Goal: Task Accomplishment & Management: Use online tool/utility

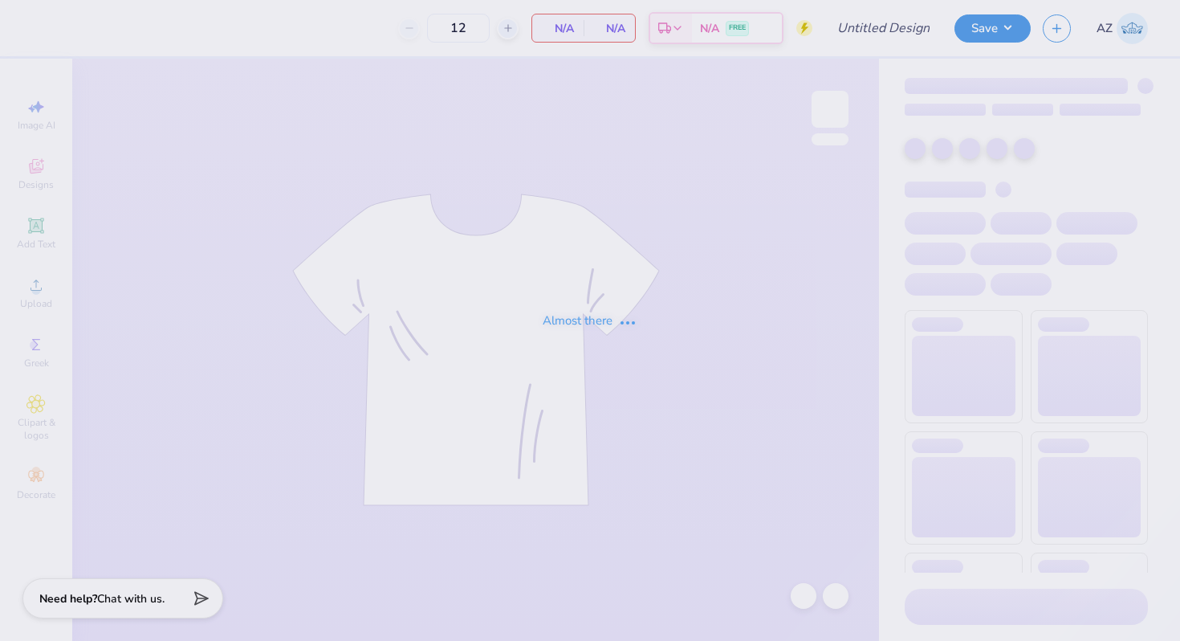
type input "jersey parents shirt"
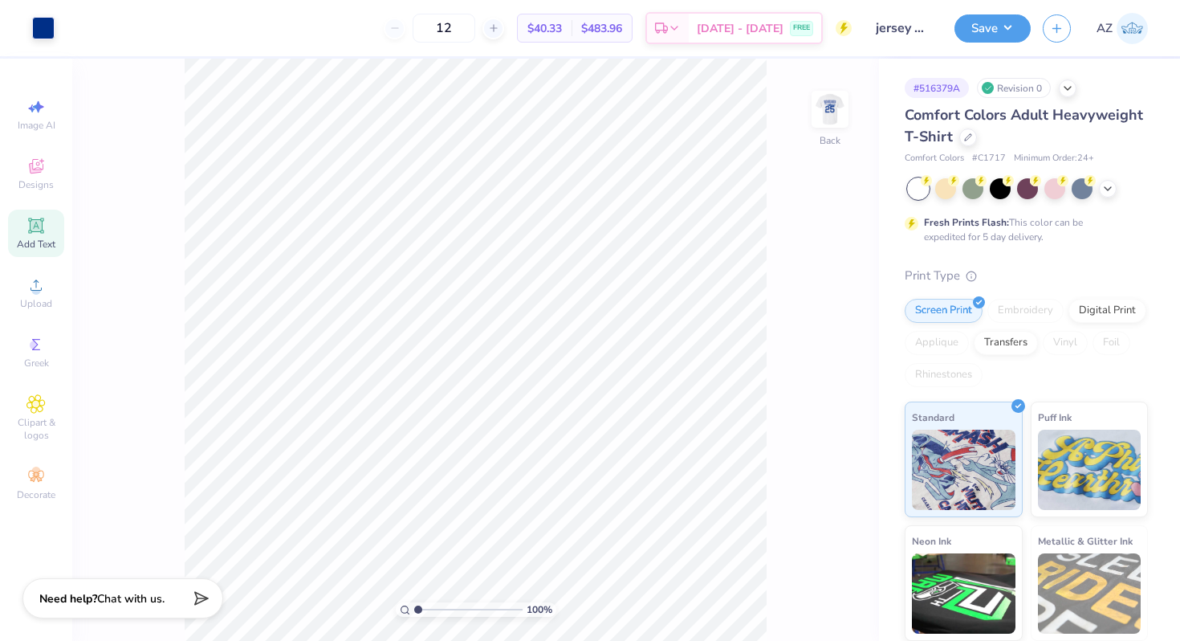
click at [26, 226] on icon at bounding box center [35, 225] width 19 height 19
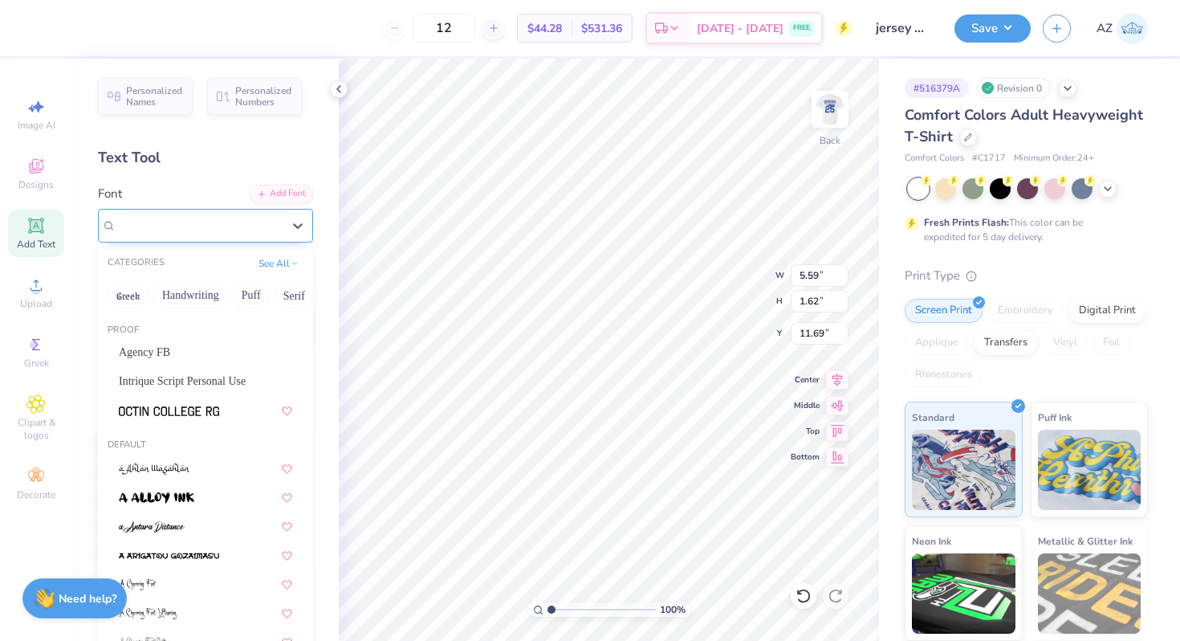
click at [225, 229] on div "Super Dream" at bounding box center [199, 225] width 169 height 25
click at [189, 382] on span "Intrique Script Personal Use" at bounding box center [182, 381] width 127 height 17
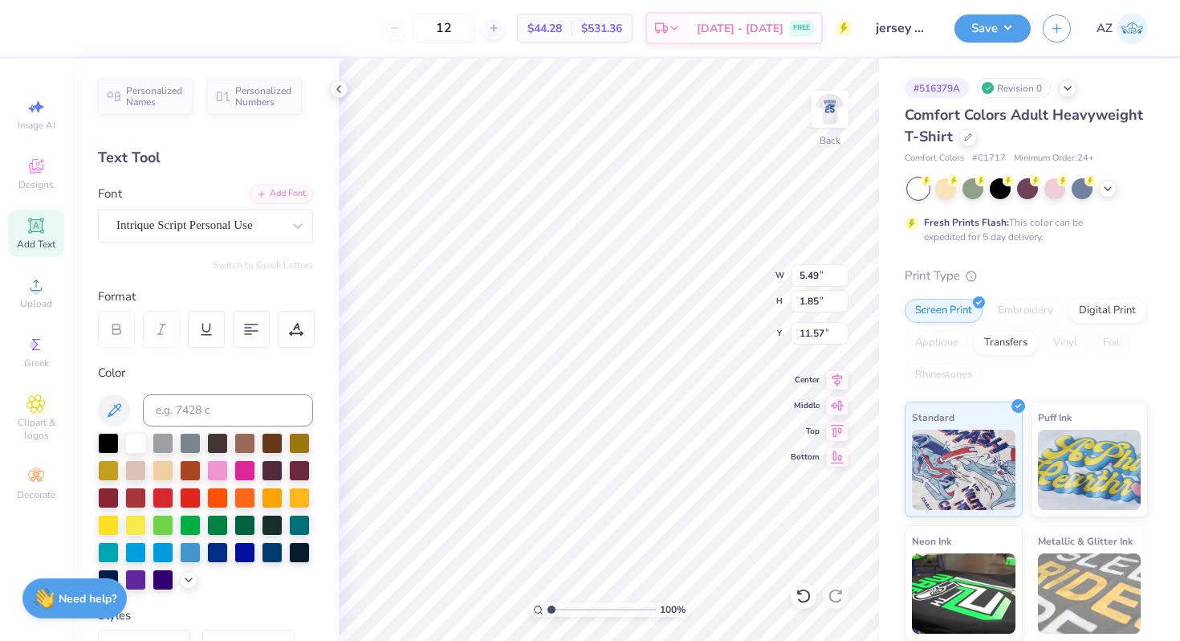
type input "5.49"
type input "1.85"
type input "11.57"
click at [207, 561] on div at bounding box center [217, 550] width 21 height 21
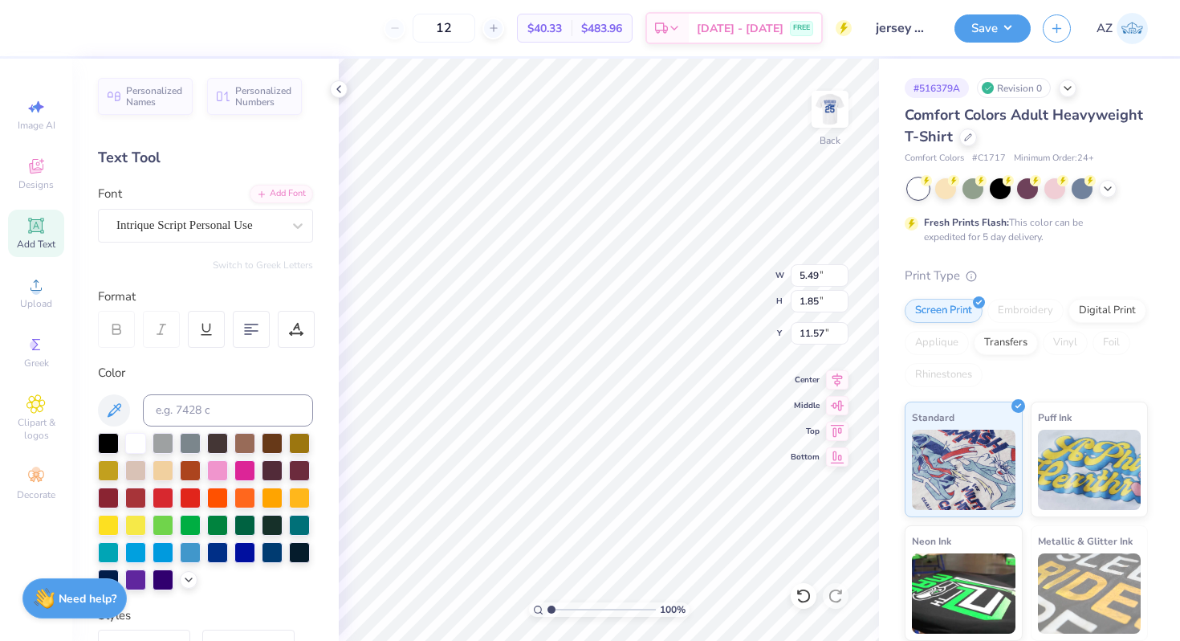
type textarea "Parents Weekend"
type input "4.59"
type input "0.71"
type input "4.60"
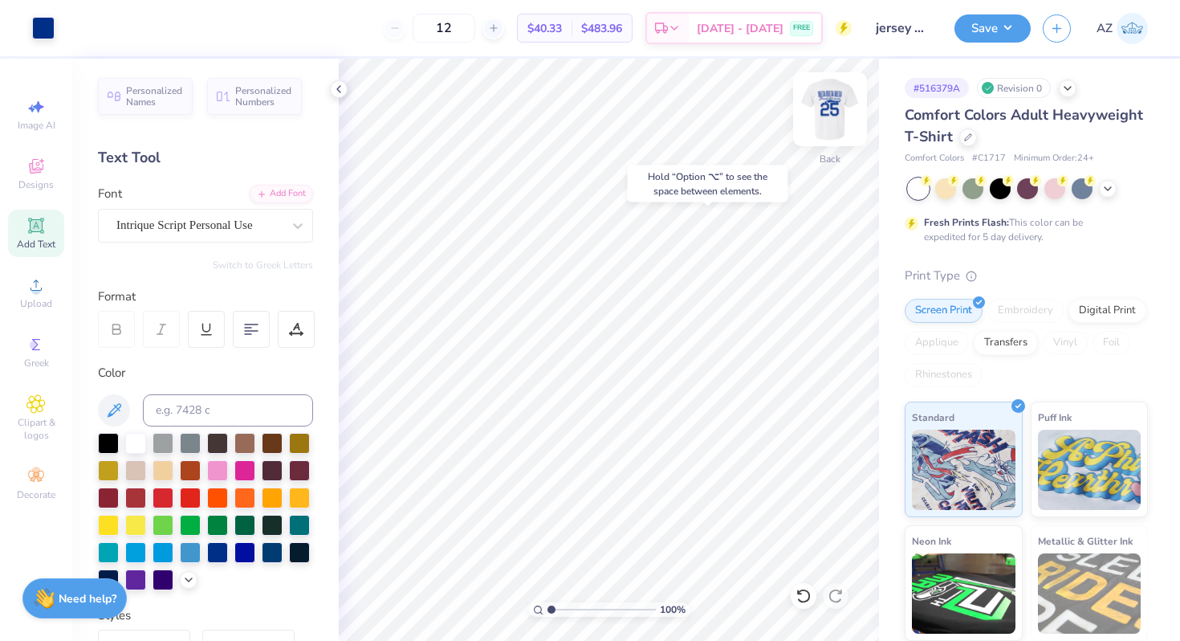
click at [833, 108] on img at bounding box center [830, 109] width 64 height 64
click at [833, 108] on img at bounding box center [830, 109] width 32 height 32
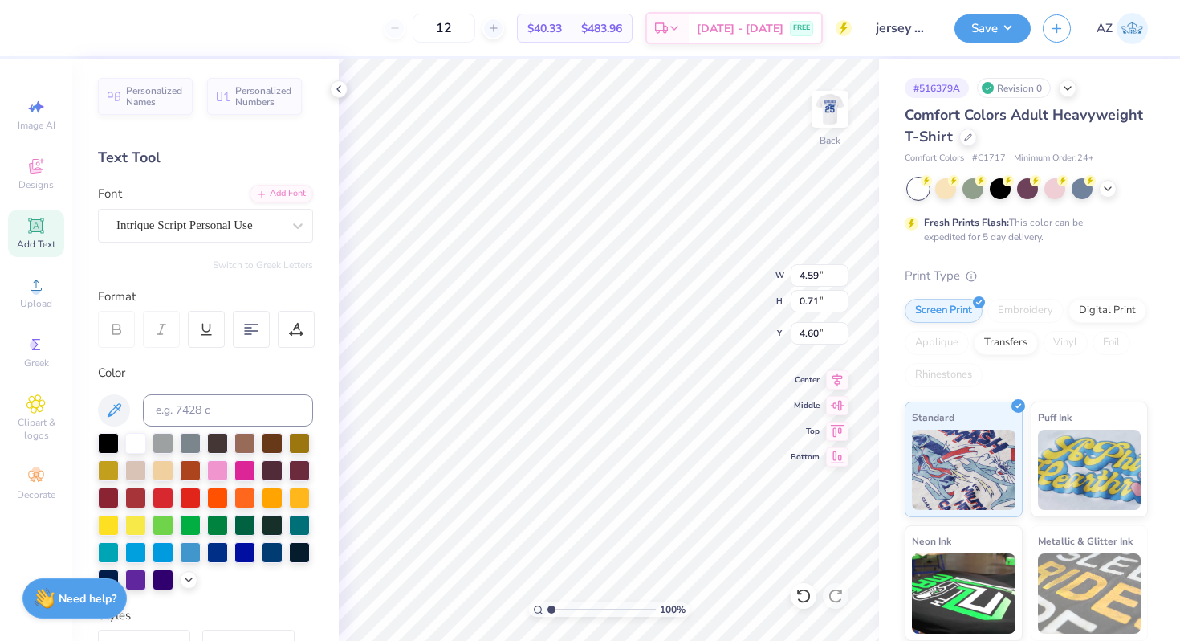
scroll to position [13, 3]
type textarea "Parent's Weekend"
click at [975, 22] on button "Save" at bounding box center [993, 26] width 76 height 28
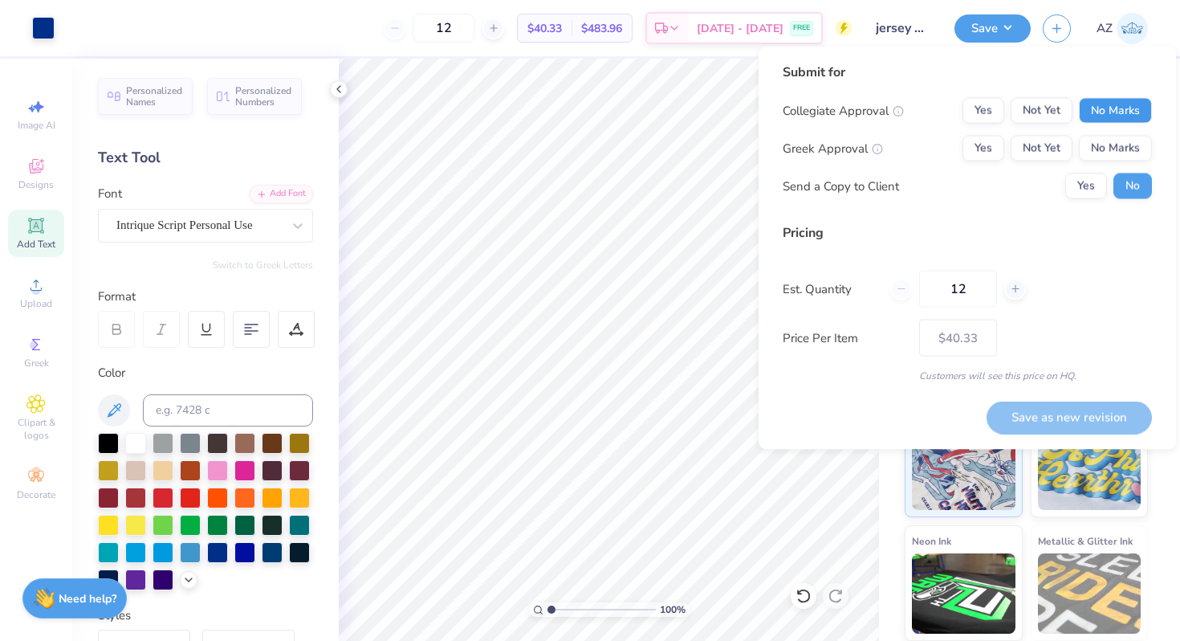
click at [1090, 108] on button "No Marks" at bounding box center [1115, 111] width 73 height 26
click at [984, 139] on button "Yes" at bounding box center [984, 149] width 42 height 26
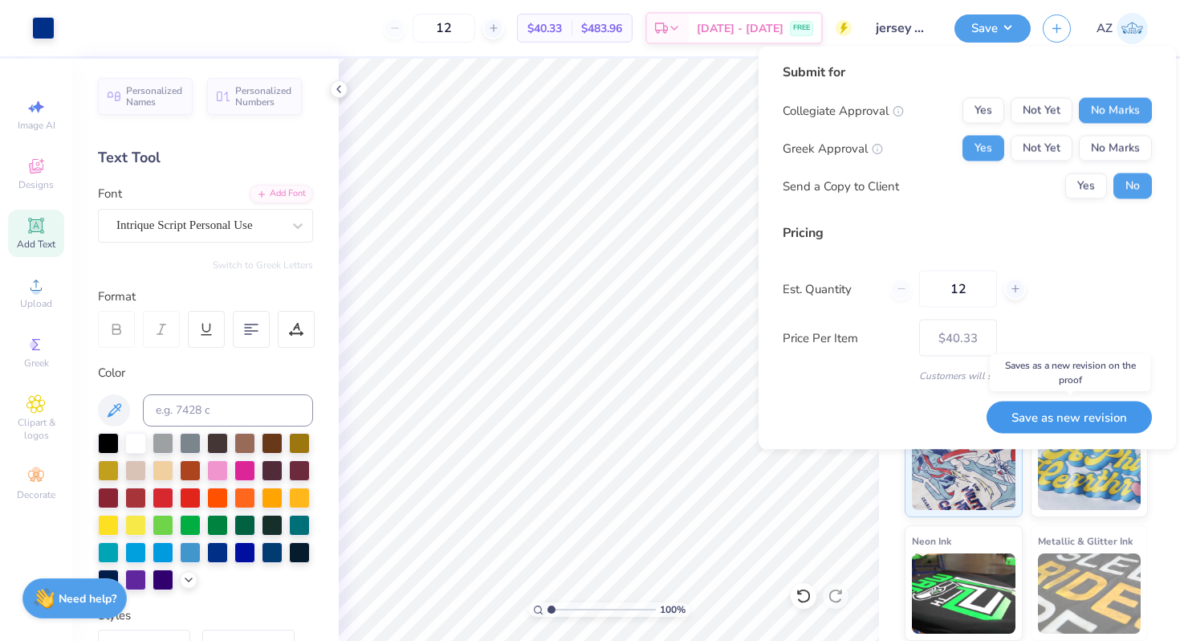
click at [1053, 416] on button "Save as new revision" at bounding box center [1069, 417] width 165 height 33
type input "$40.33"
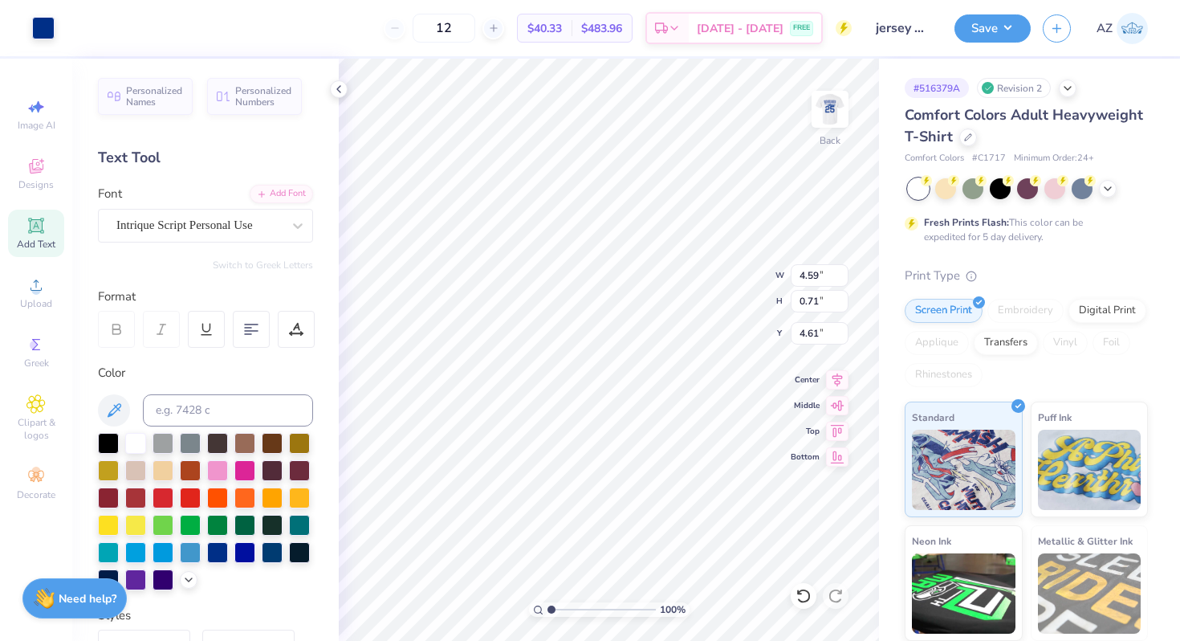
scroll to position [13, 2]
click at [195, 234] on div at bounding box center [198, 225] width 165 height 22
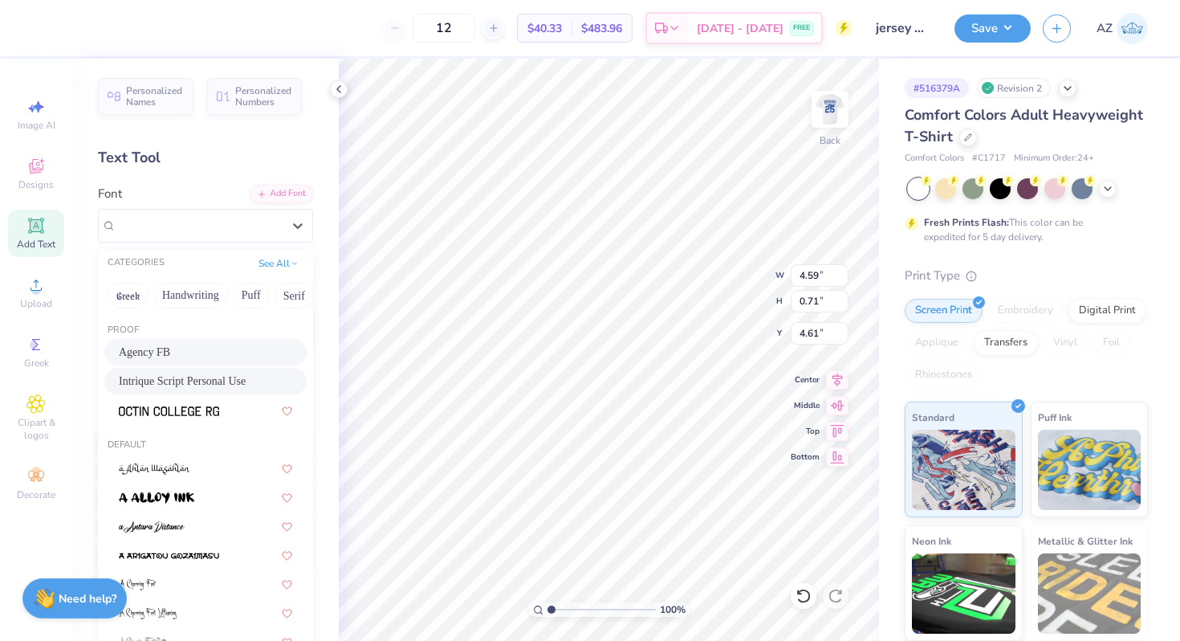
click at [180, 342] on div "Agency FB" at bounding box center [205, 352] width 202 height 26
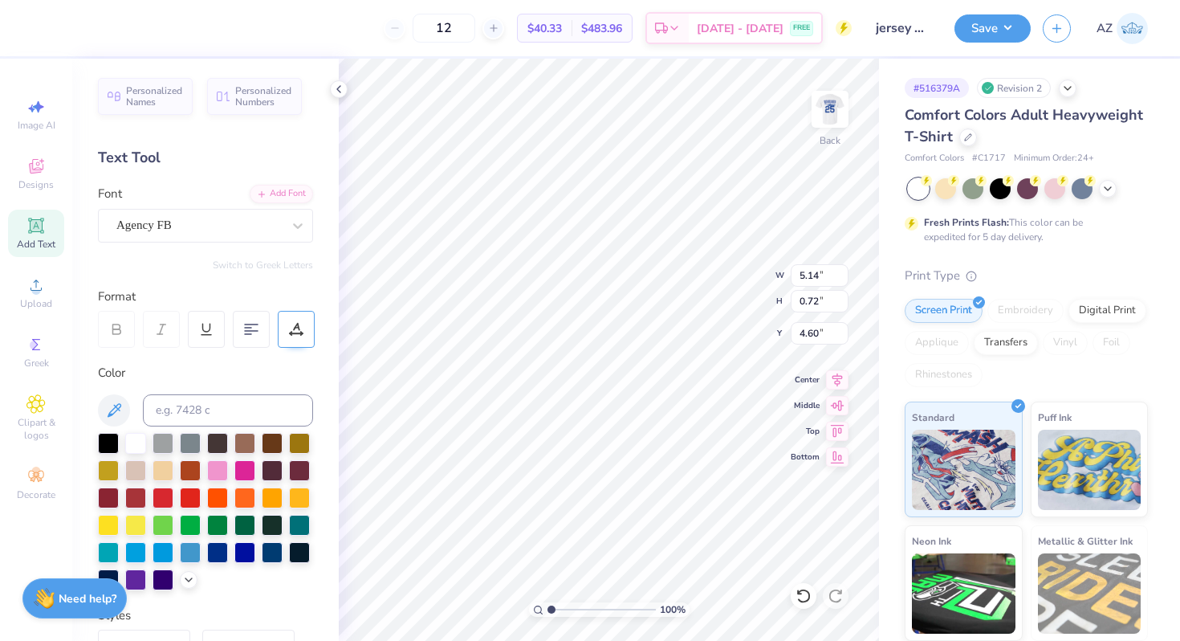
type input "4.29"
type input "0.60"
type input "4.57"
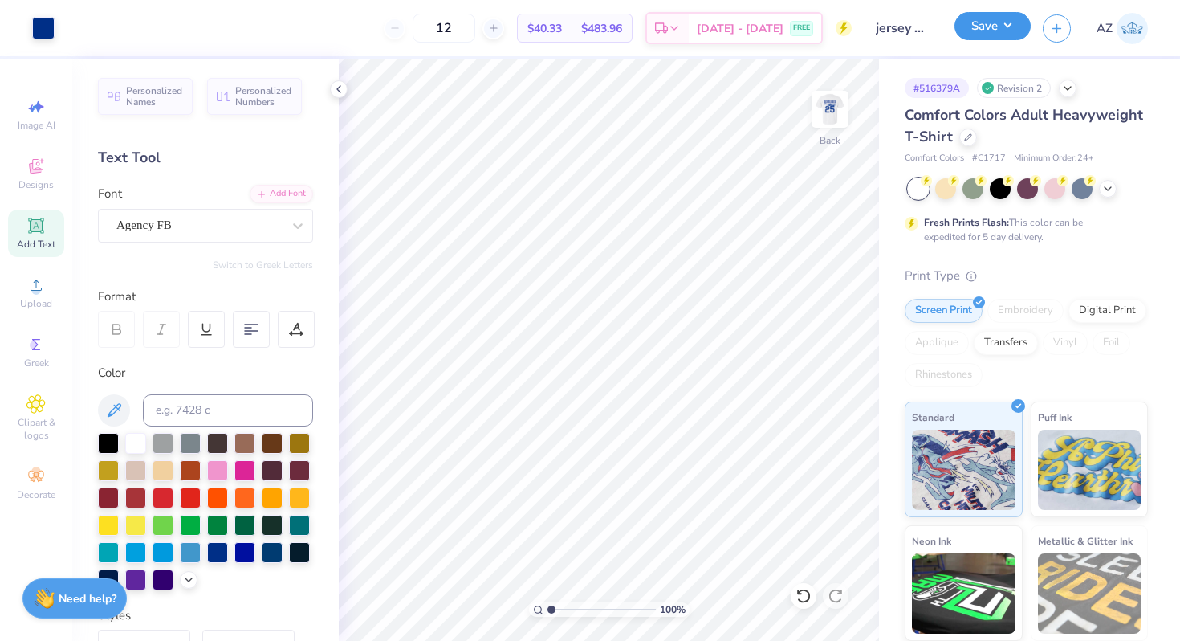
click at [988, 30] on button "Save" at bounding box center [993, 26] width 76 height 28
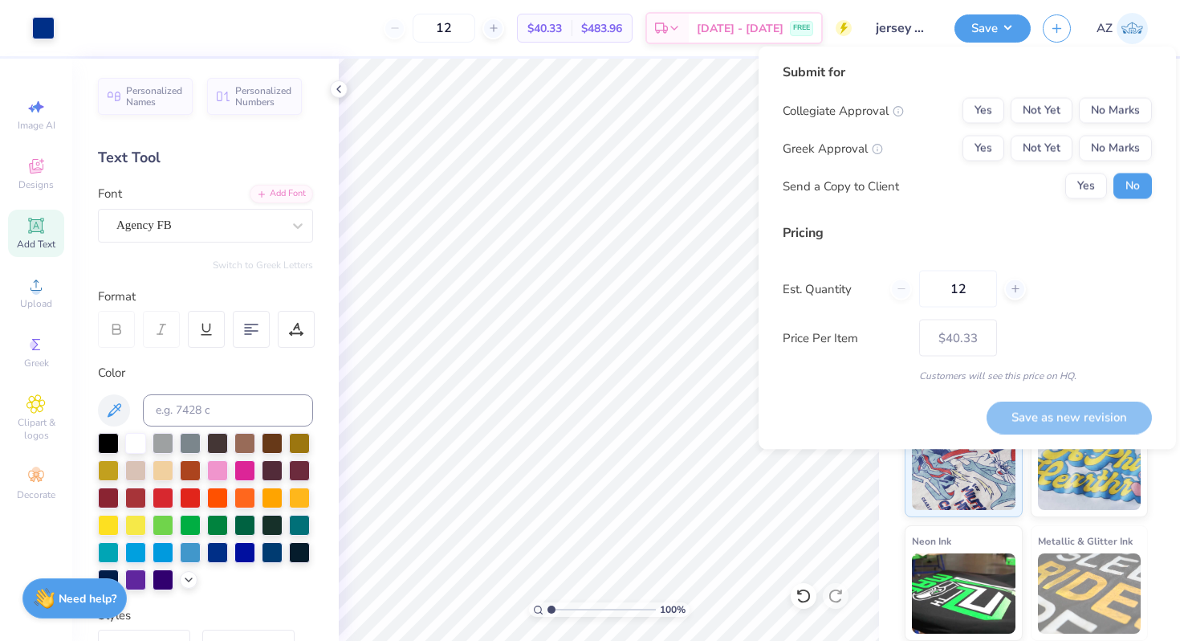
click at [1045, 231] on div "Pricing" at bounding box center [967, 232] width 369 height 19
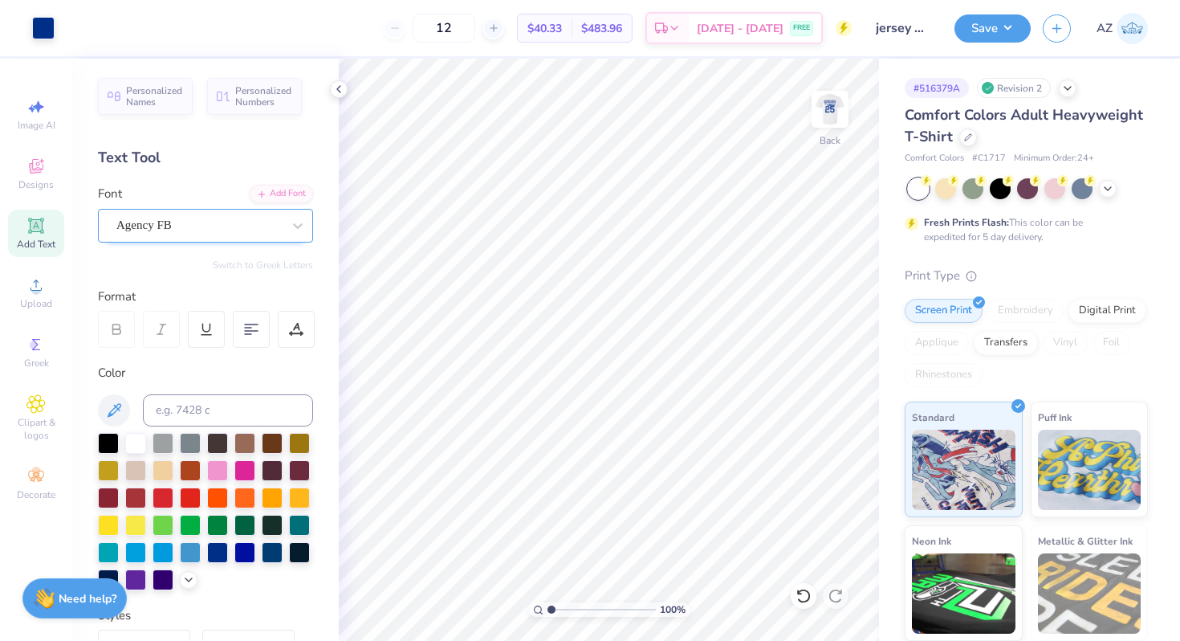
click at [161, 232] on div "Agency FB" at bounding box center [199, 225] width 169 height 25
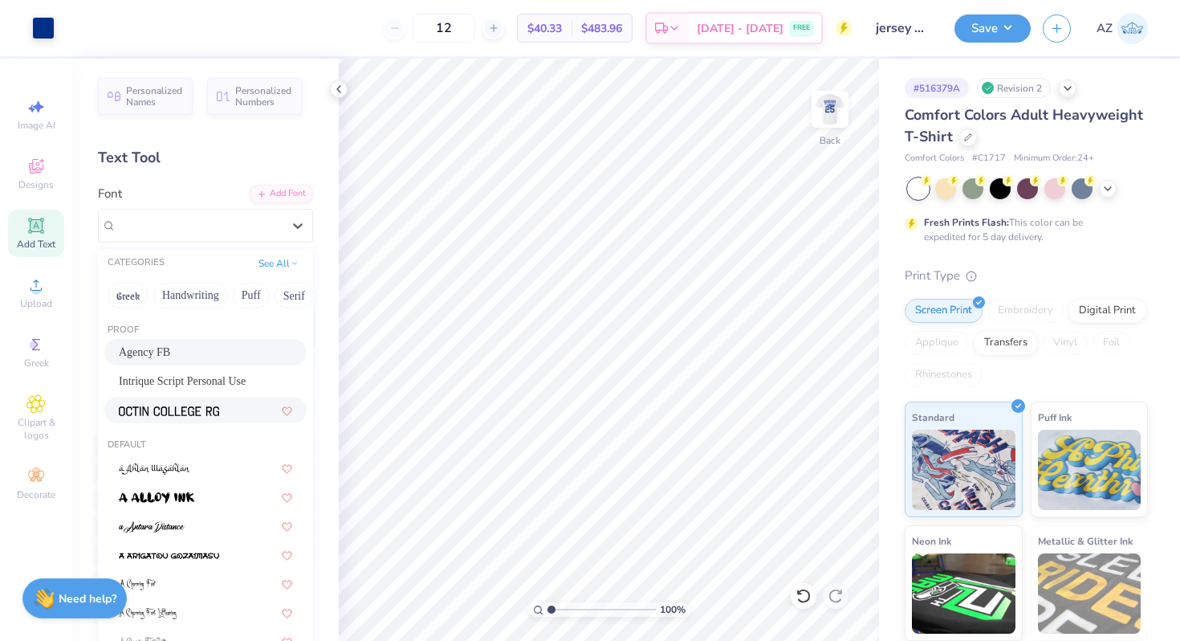
click at [165, 409] on img at bounding box center [169, 410] width 100 height 11
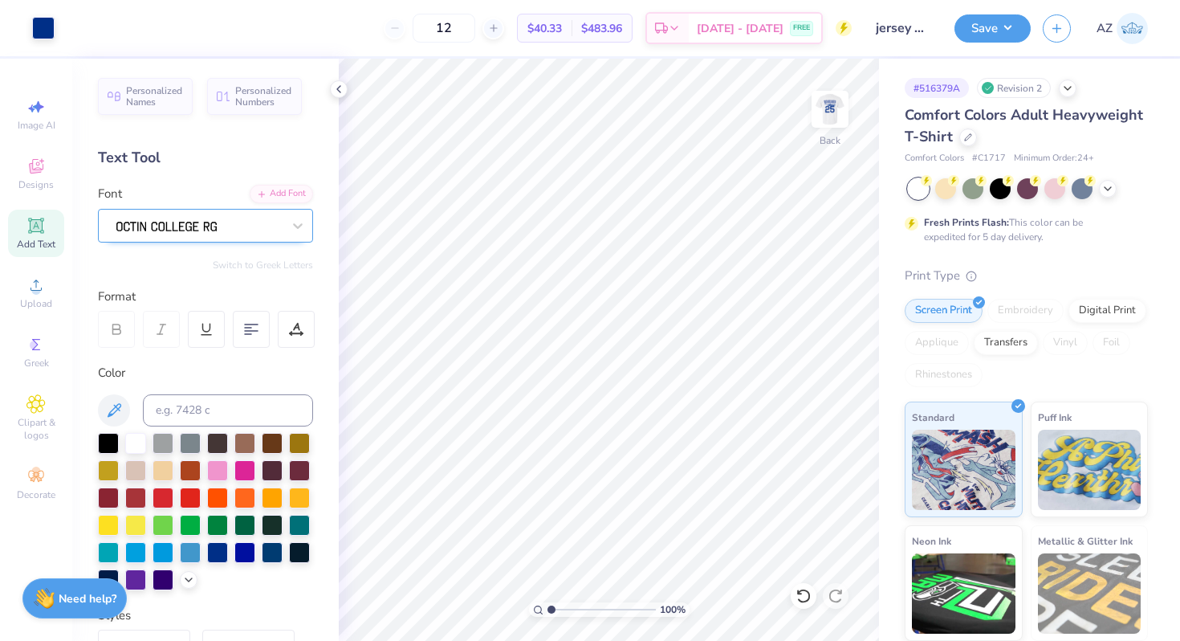
click at [231, 235] on div at bounding box center [199, 225] width 169 height 25
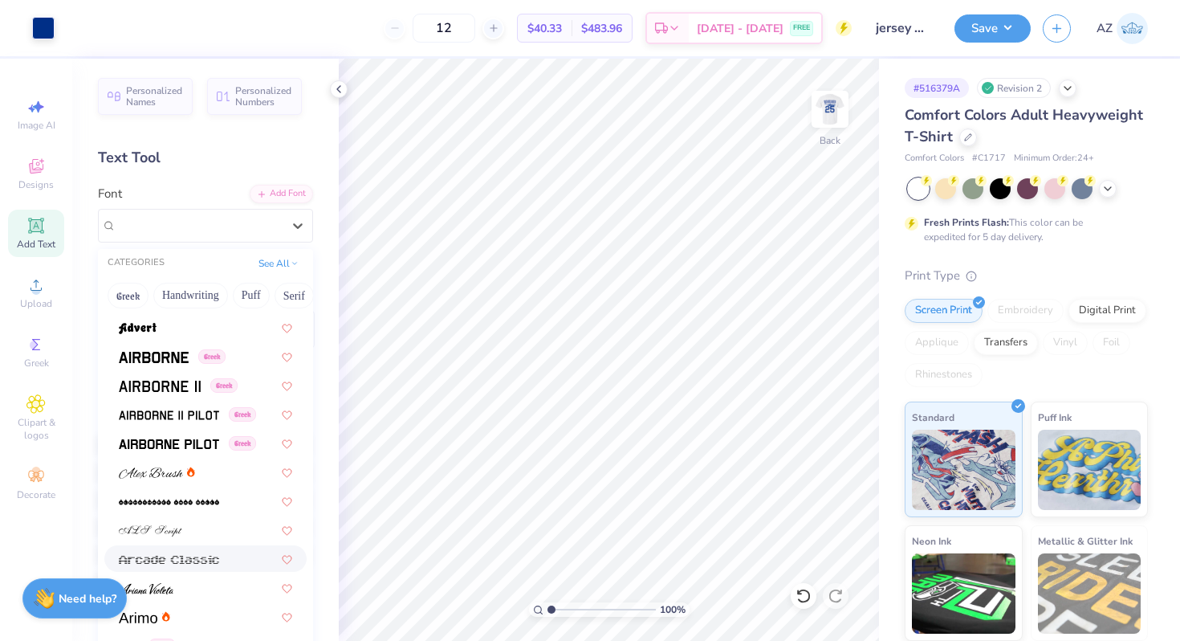
scroll to position [369, 0]
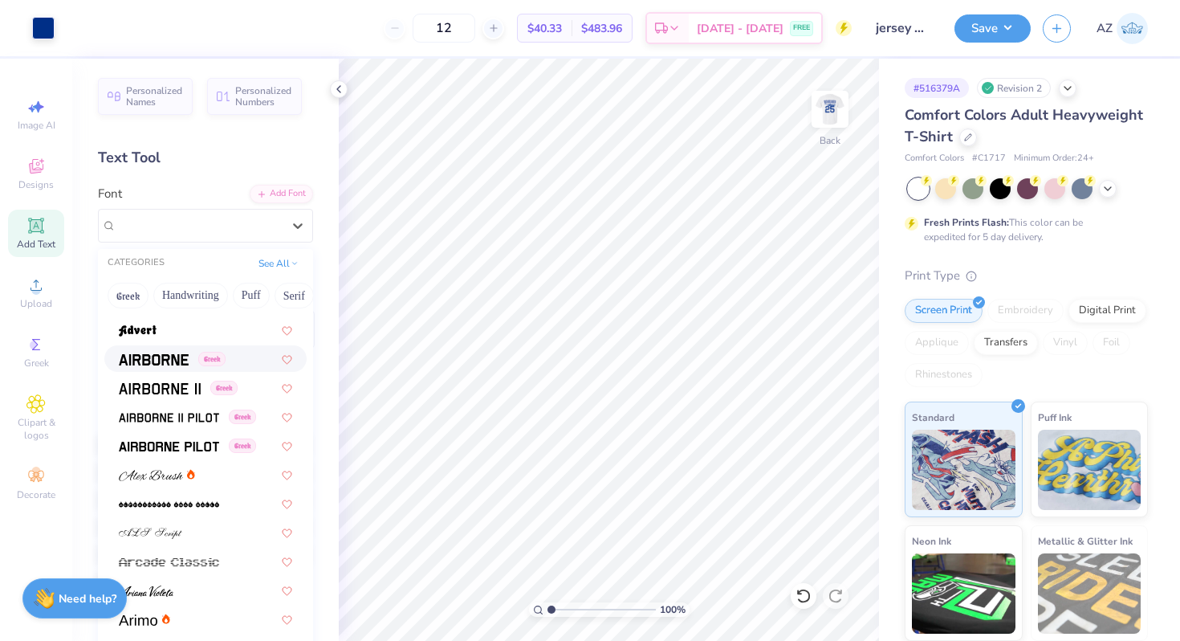
click at [171, 368] on div "Greek" at bounding box center [205, 358] width 202 height 26
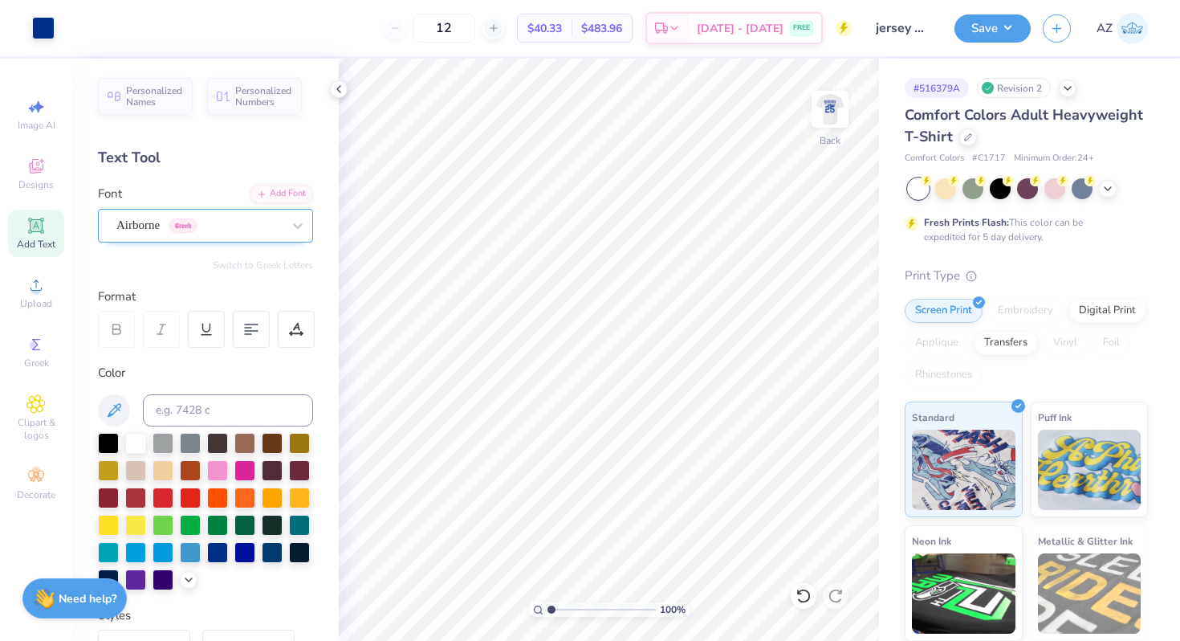
click at [239, 226] on div "Airborne Greek" at bounding box center [199, 225] width 169 height 25
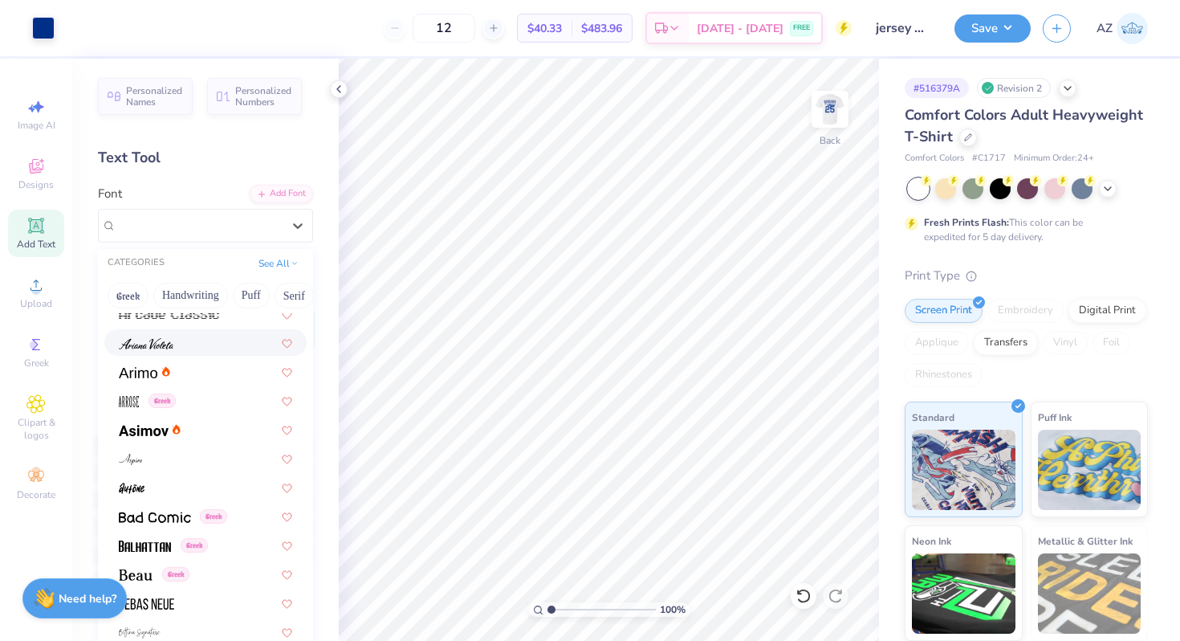
scroll to position [617, 0]
click at [144, 436] on span at bounding box center [144, 428] width 50 height 17
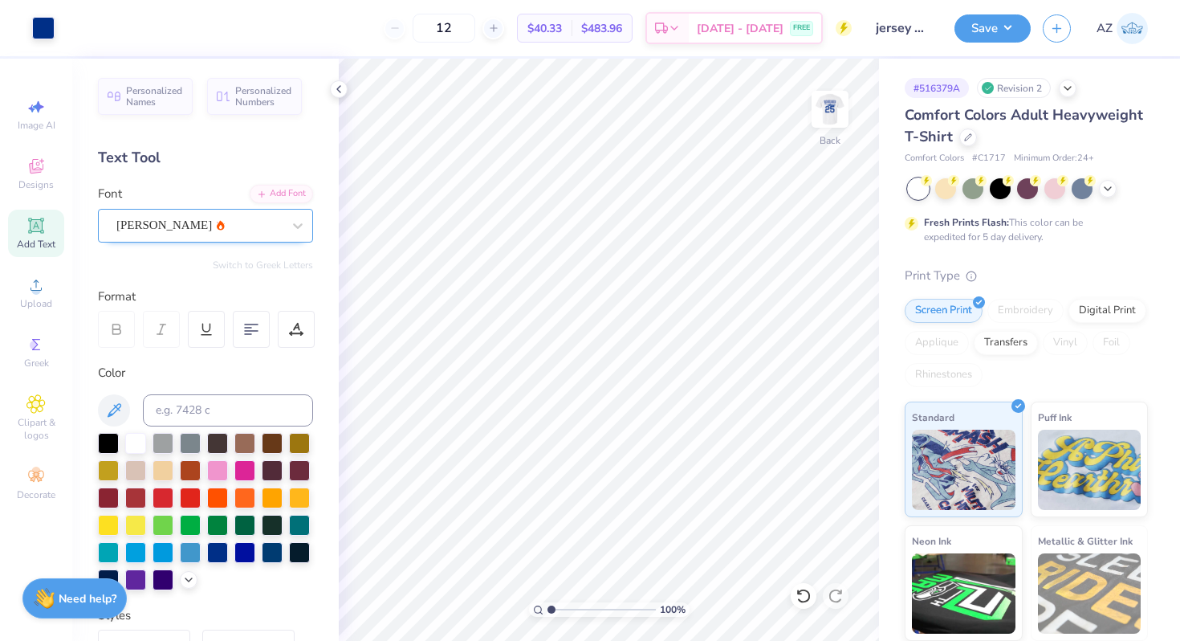
click at [238, 237] on div "[PERSON_NAME]" at bounding box center [205, 226] width 215 height 34
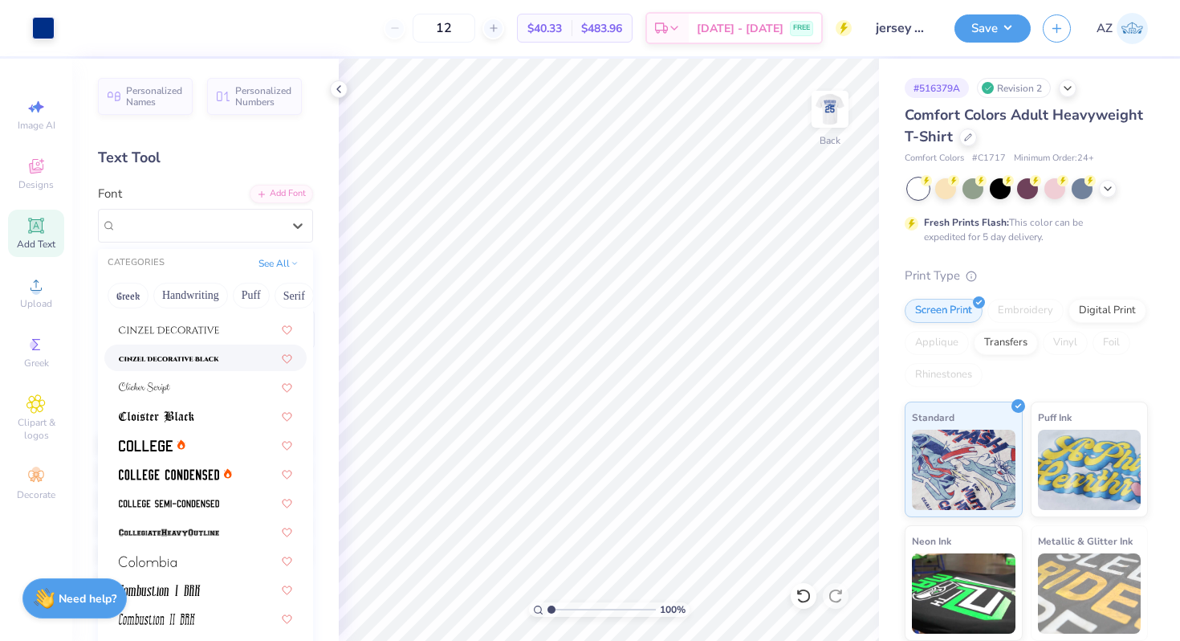
scroll to position [2106, 0]
click at [189, 474] on img at bounding box center [169, 472] width 100 height 11
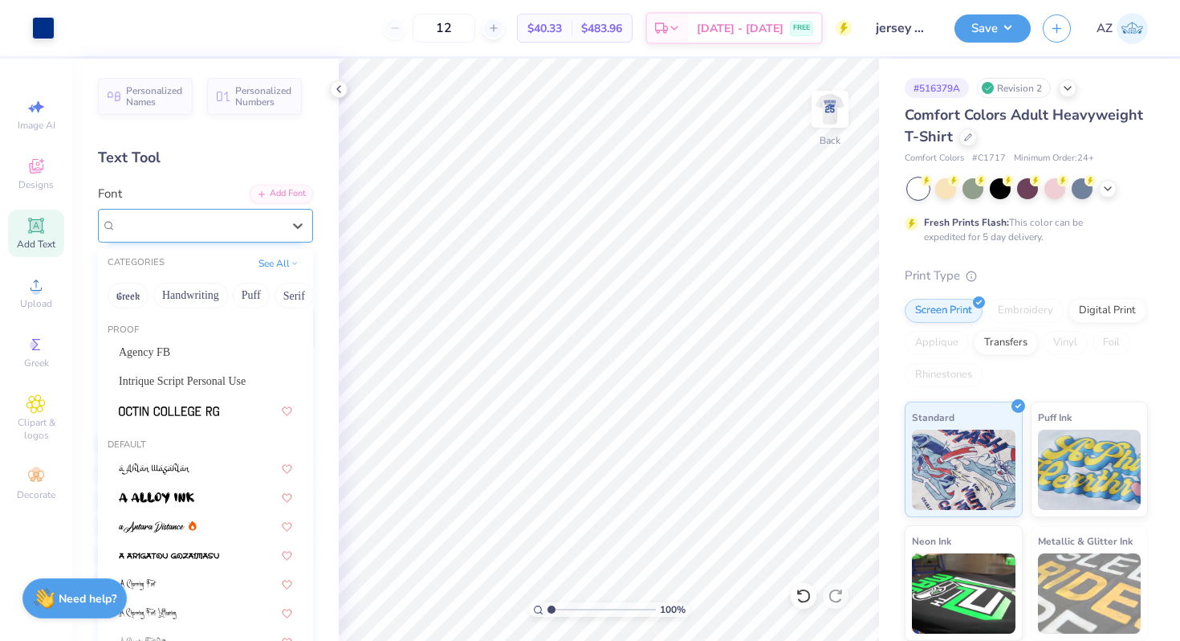
click at [240, 214] on div at bounding box center [198, 225] width 165 height 22
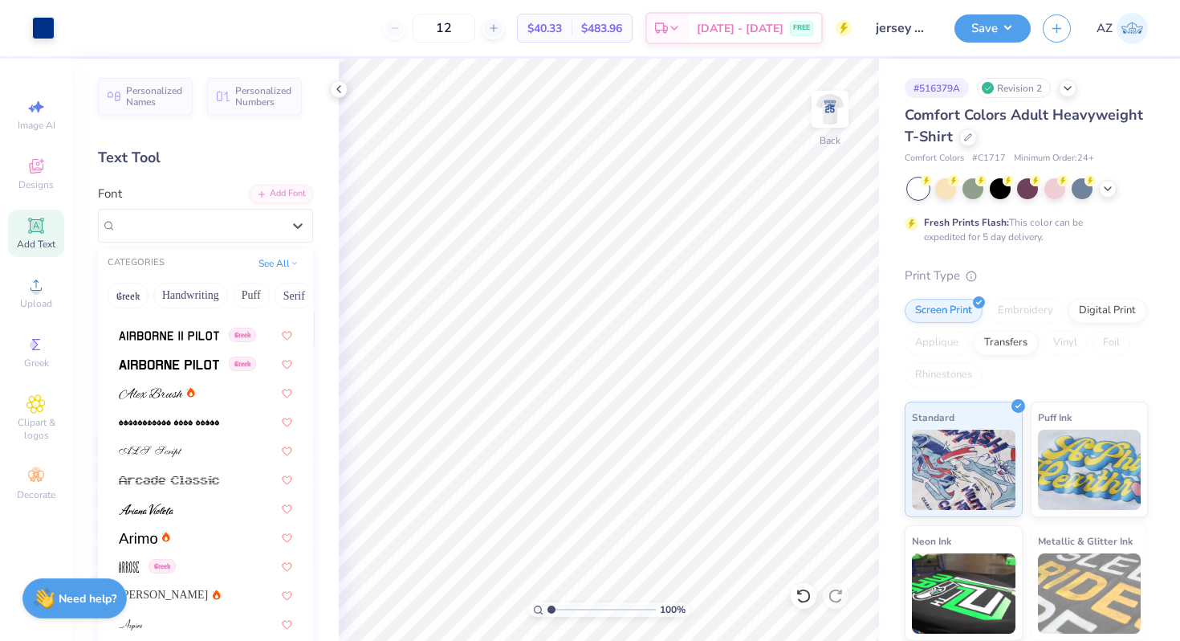
scroll to position [452, 0]
click at [178, 287] on button "Handwriting" at bounding box center [190, 296] width 75 height 26
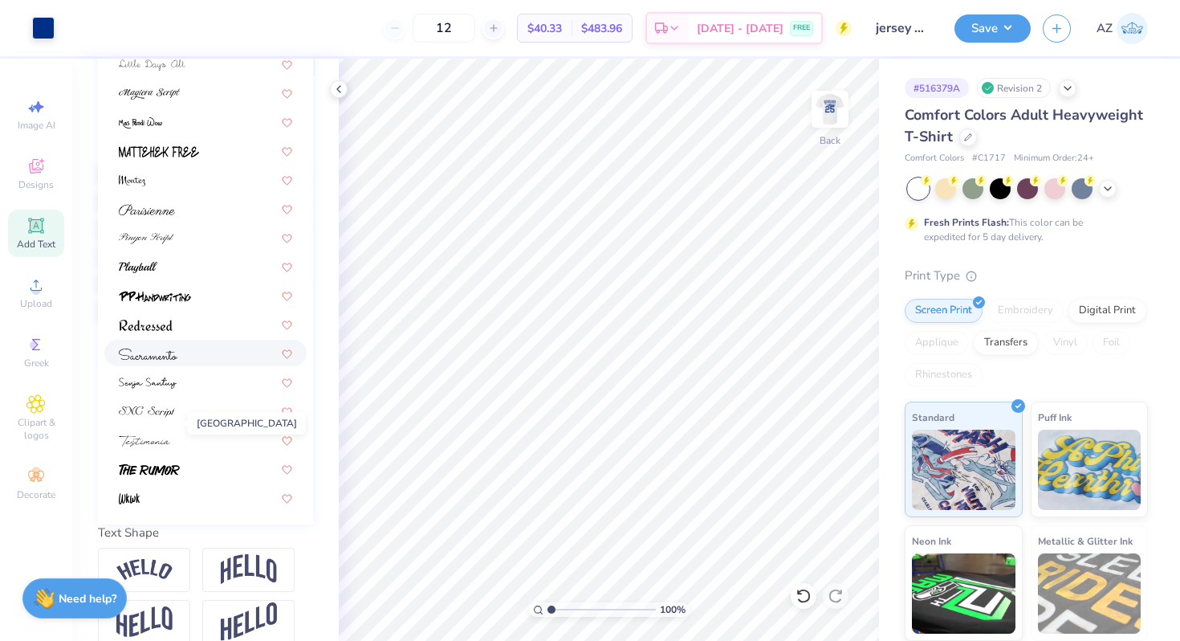
scroll to position [296, 0]
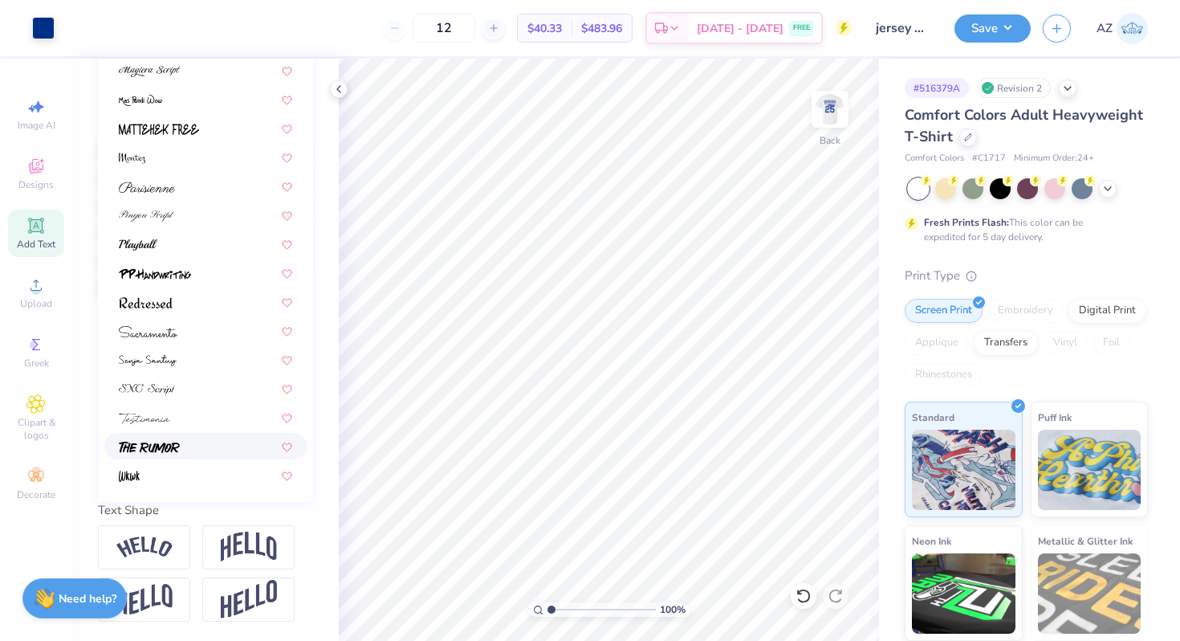
click at [154, 438] on span at bounding box center [149, 446] width 61 height 17
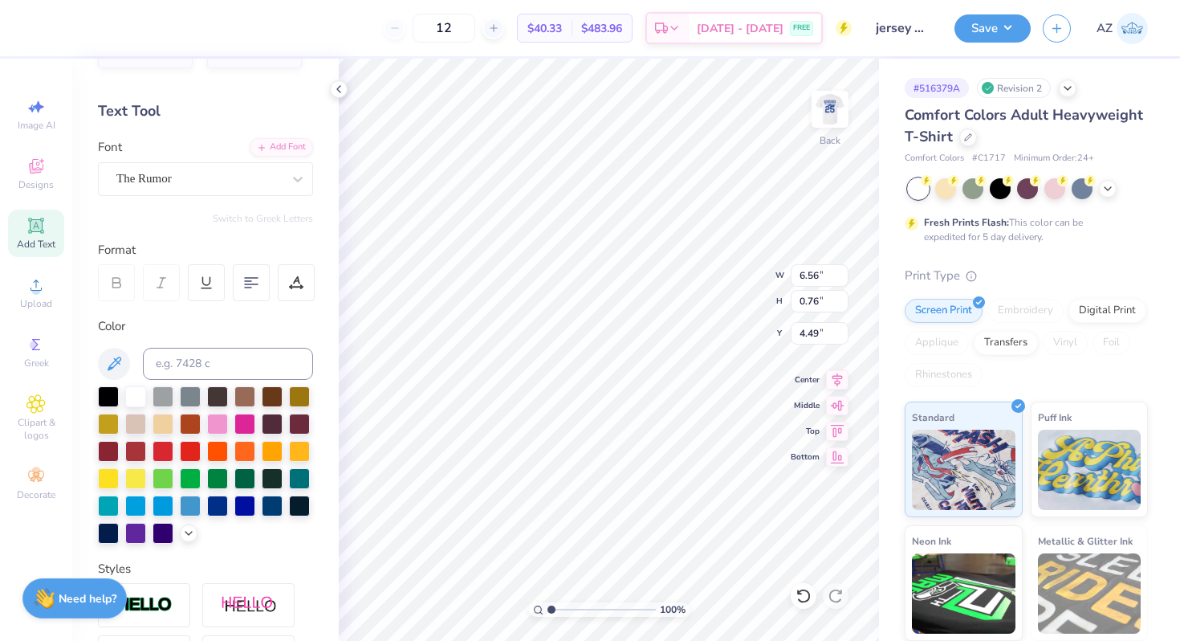
scroll to position [0, 0]
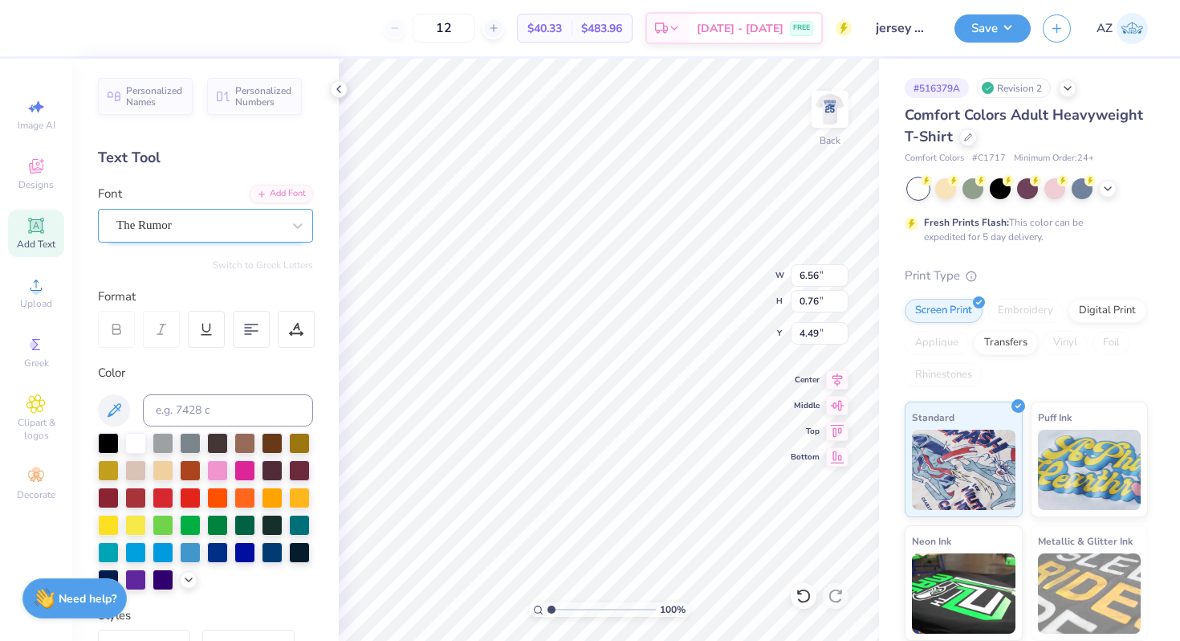
click at [171, 218] on div "The Rumor" at bounding box center [199, 225] width 169 height 25
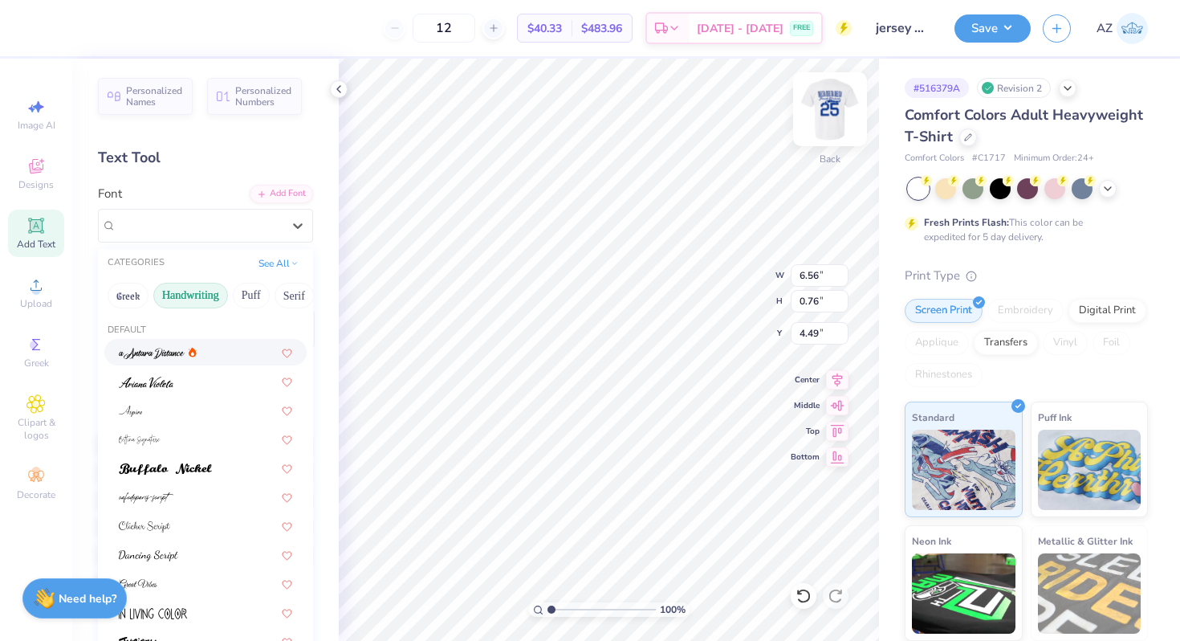
click at [834, 95] on img at bounding box center [830, 109] width 64 height 64
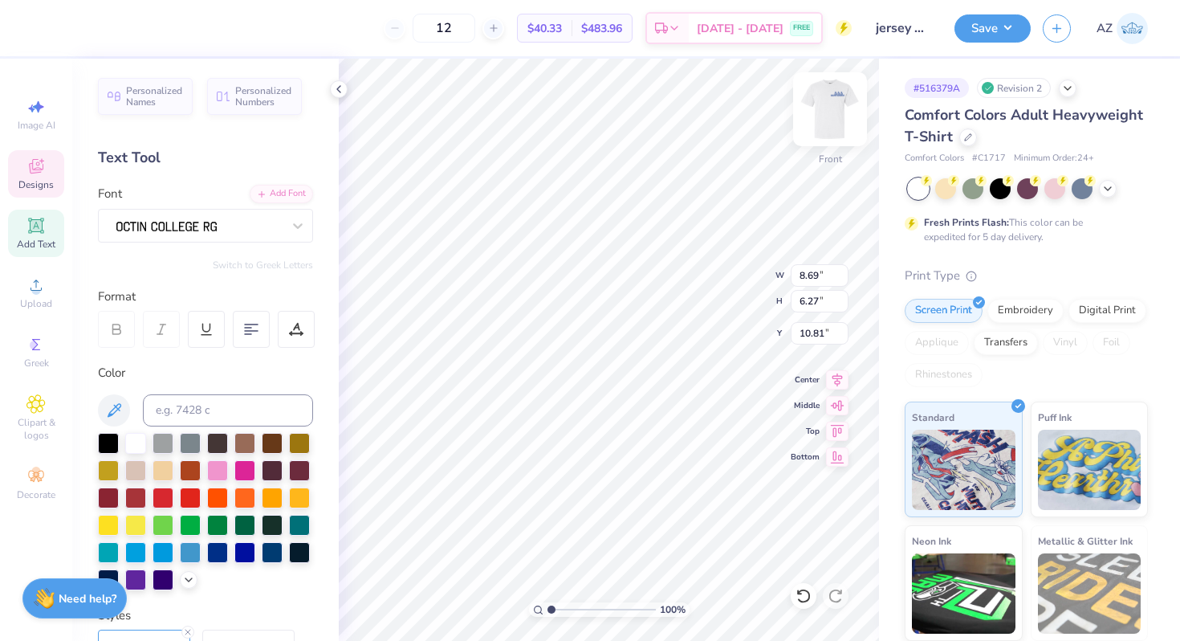
click at [824, 106] on img at bounding box center [830, 109] width 64 height 64
click at [263, 218] on div "The Rumor" at bounding box center [199, 225] width 169 height 25
click at [173, 211] on div "The Rumor" at bounding box center [205, 226] width 215 height 34
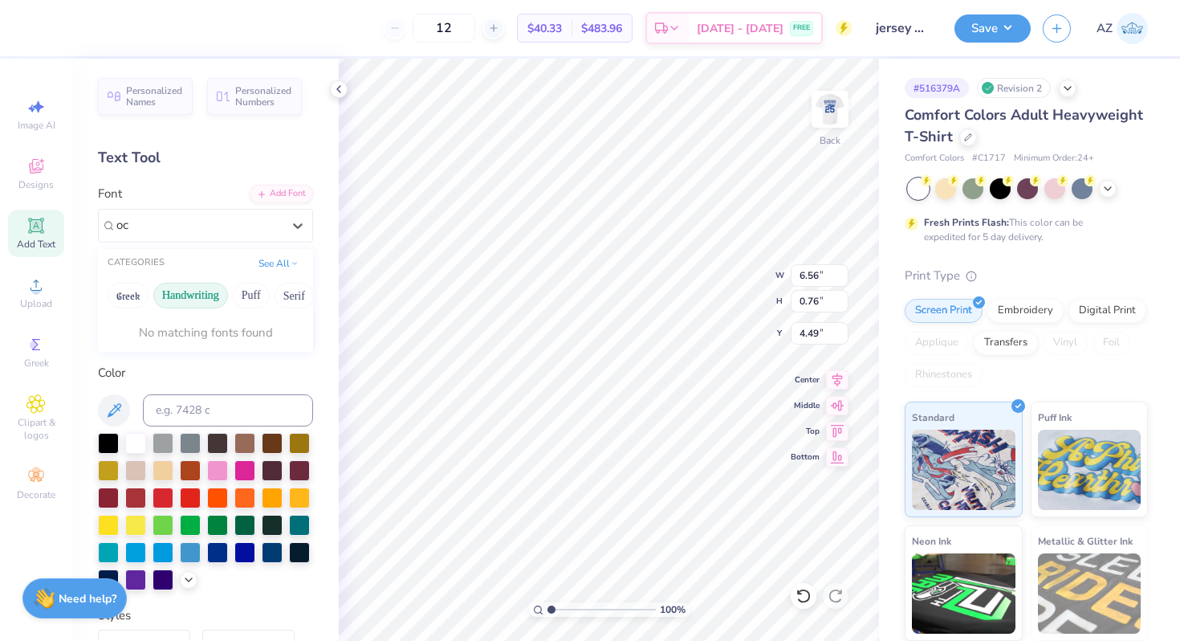
click at [181, 300] on button "Handwriting" at bounding box center [190, 296] width 75 height 26
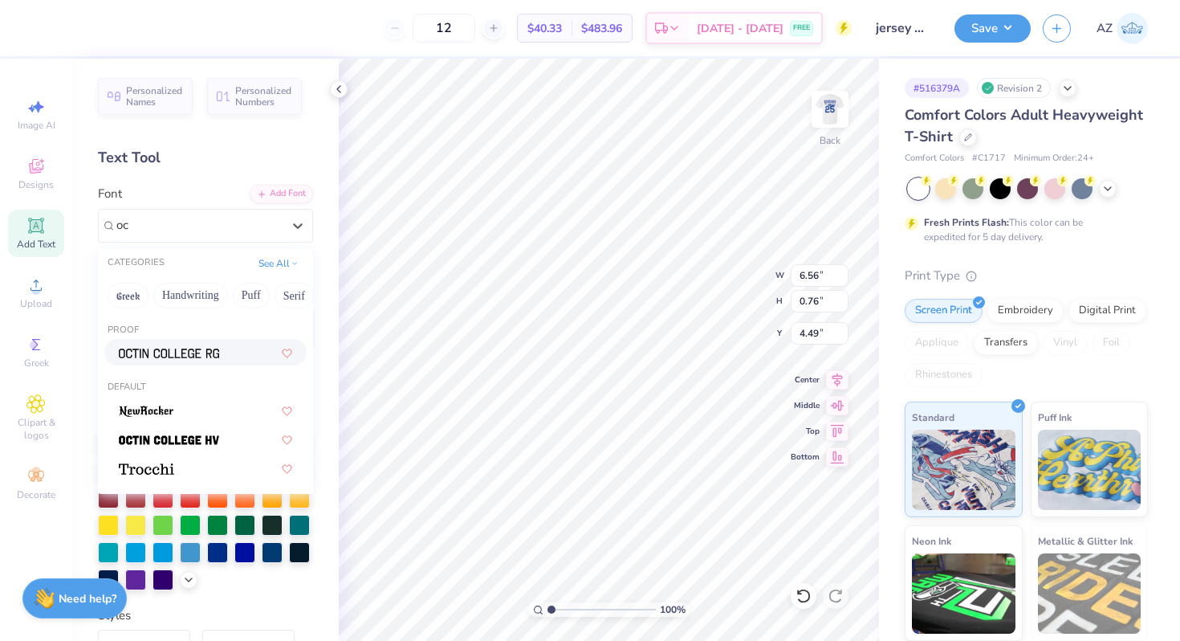
click at [157, 353] on img at bounding box center [169, 353] width 100 height 11
type input "oc"
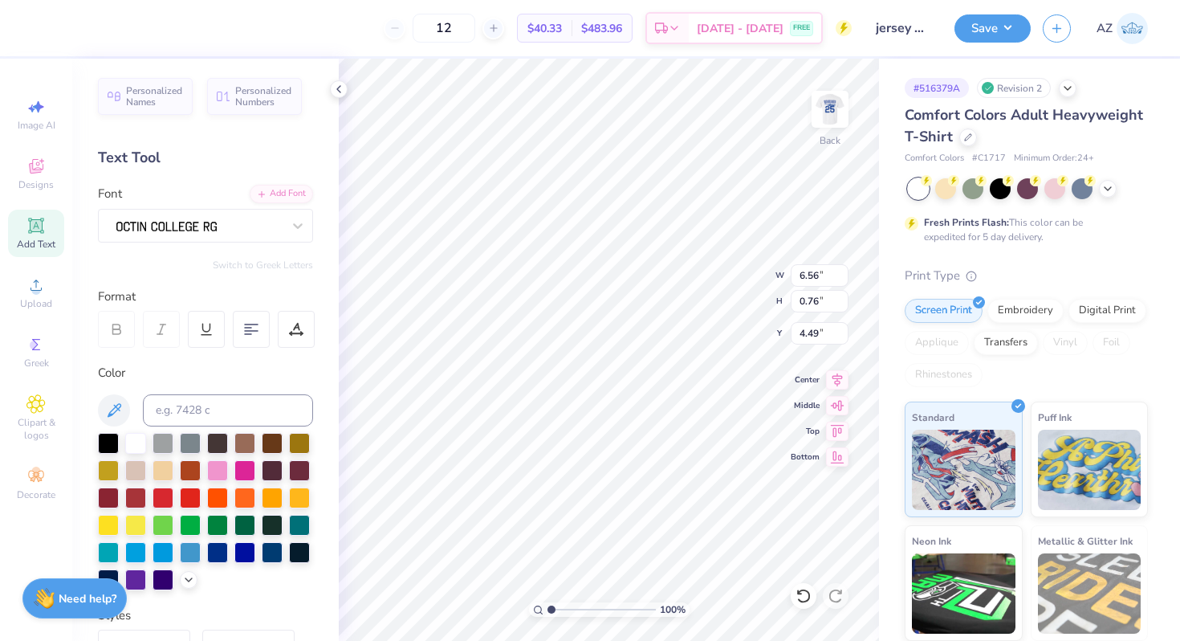
type input "6.26"
type input "0.57"
type input "4.59"
type input "4.69"
type input "0.43"
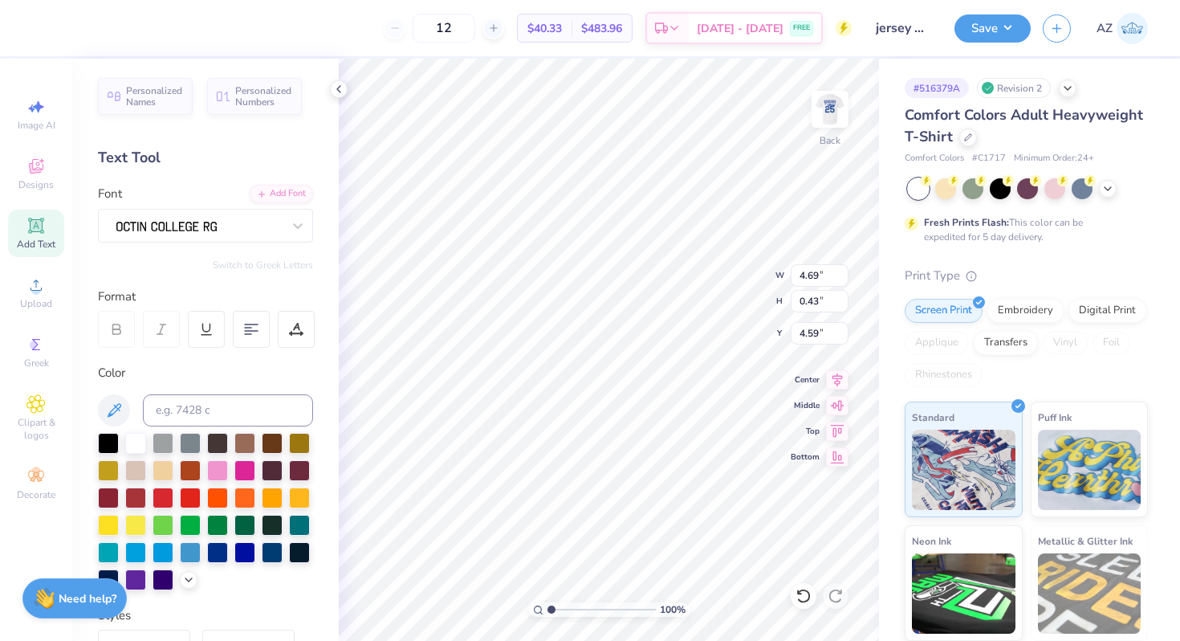
type input "4.62"
click at [290, 231] on icon at bounding box center [298, 226] width 16 height 16
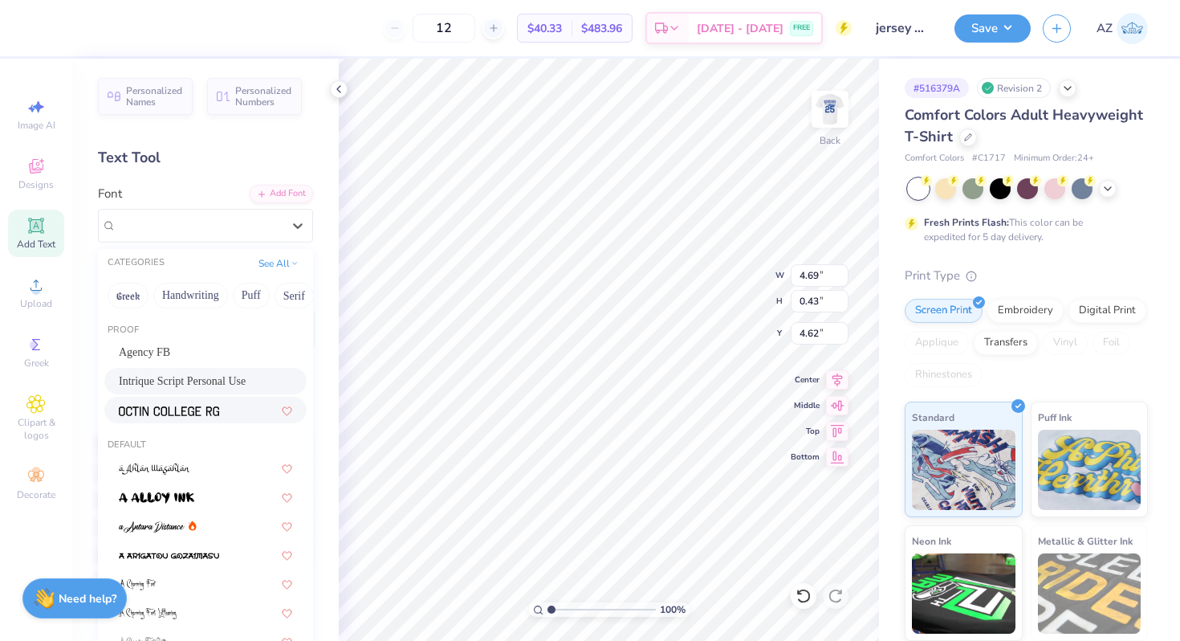
click at [198, 378] on span "Intrique Script Personal Use" at bounding box center [182, 381] width 127 height 17
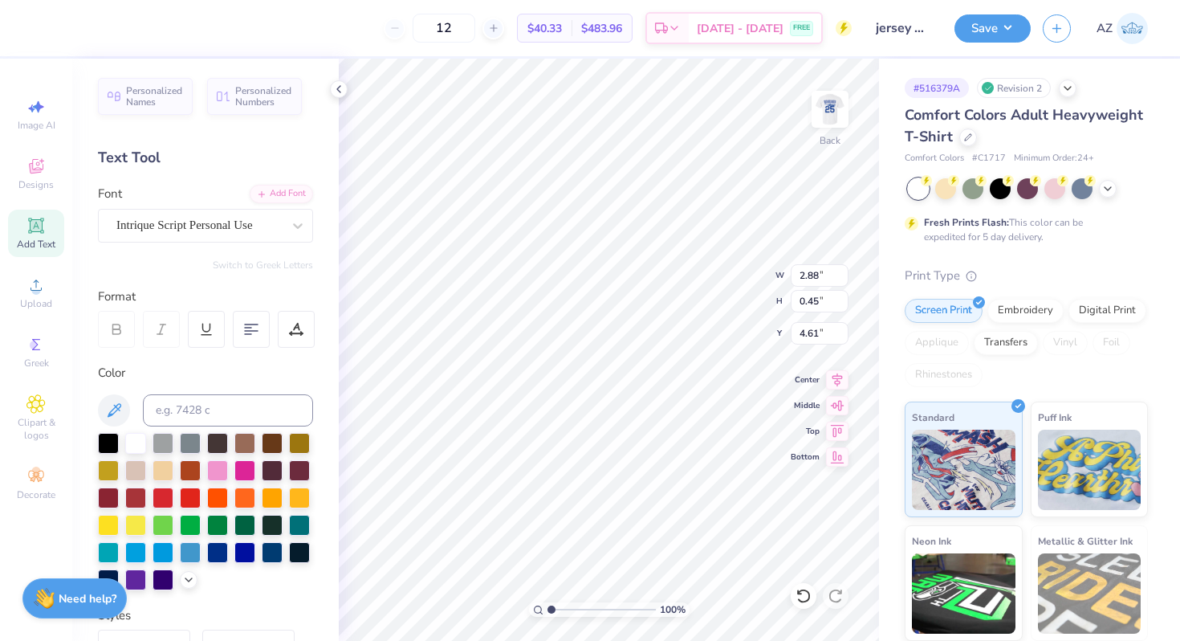
type input "2.88"
type input "0.45"
type input "4.61"
type input "4.27"
type input "0.66"
